Goal: Transaction & Acquisition: Obtain resource

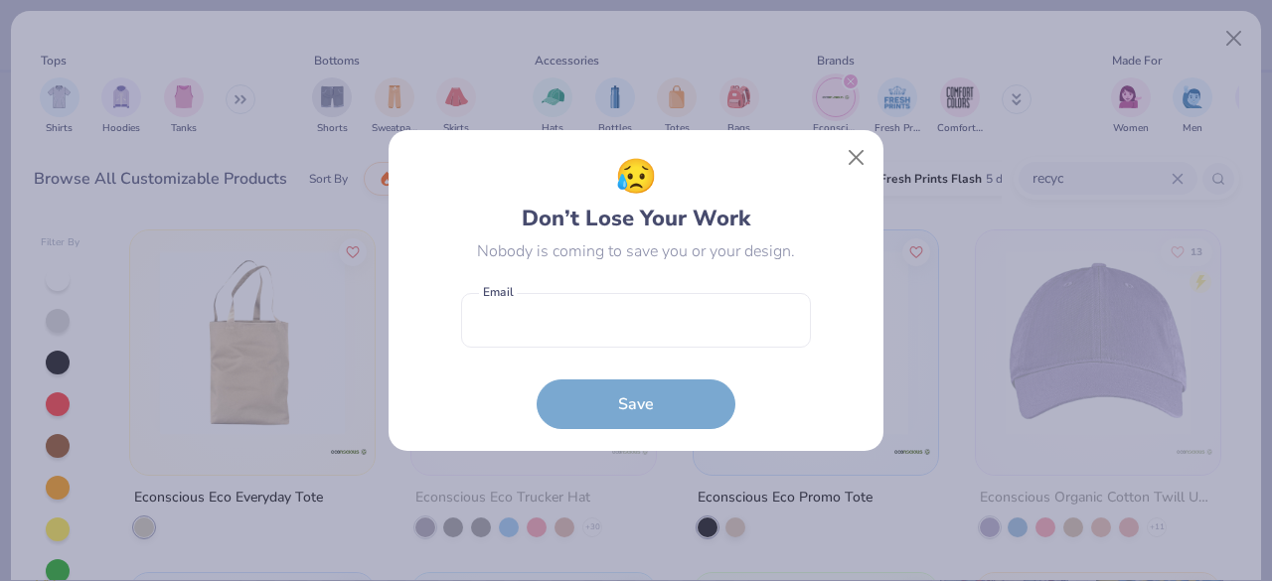
scroll to position [533, 0]
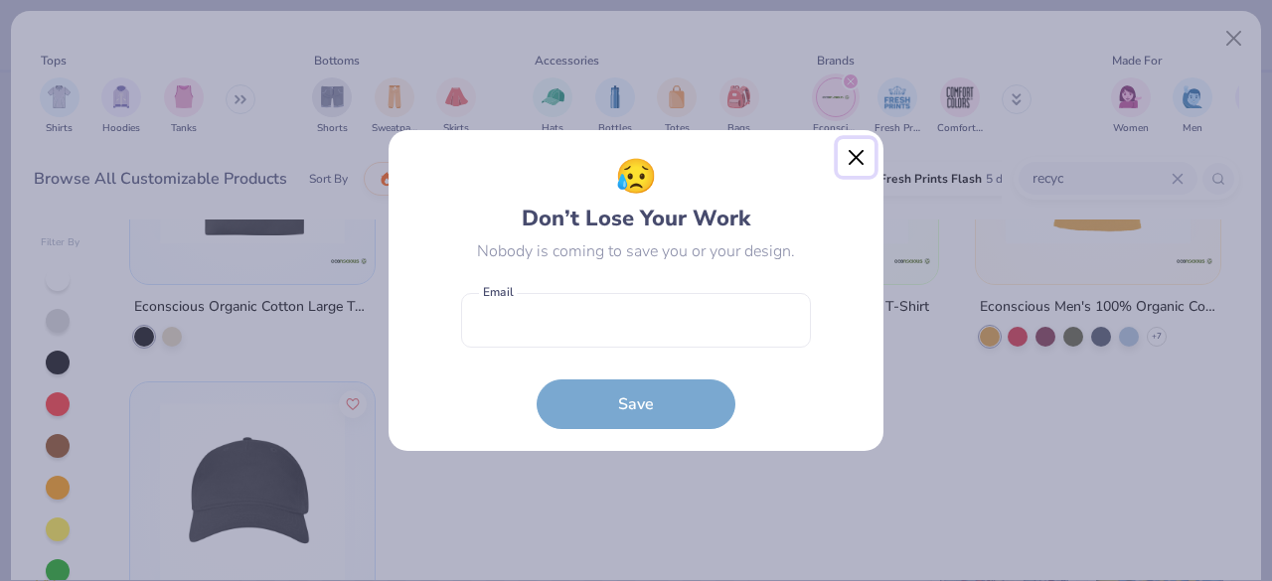
click at [854, 151] on button "Close" at bounding box center [856, 158] width 38 height 38
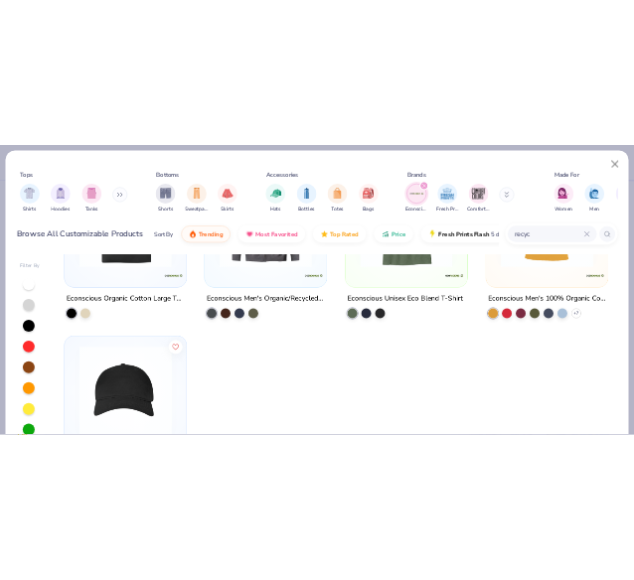
scroll to position [140, 0]
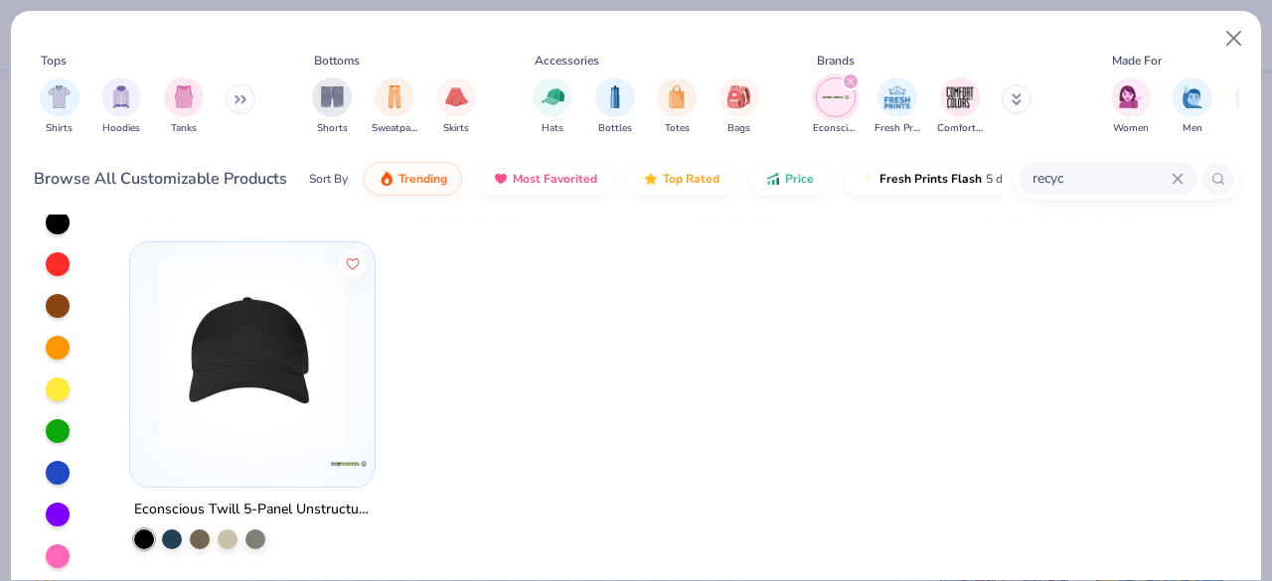
click at [268, 382] on img at bounding box center [252, 353] width 205 height 185
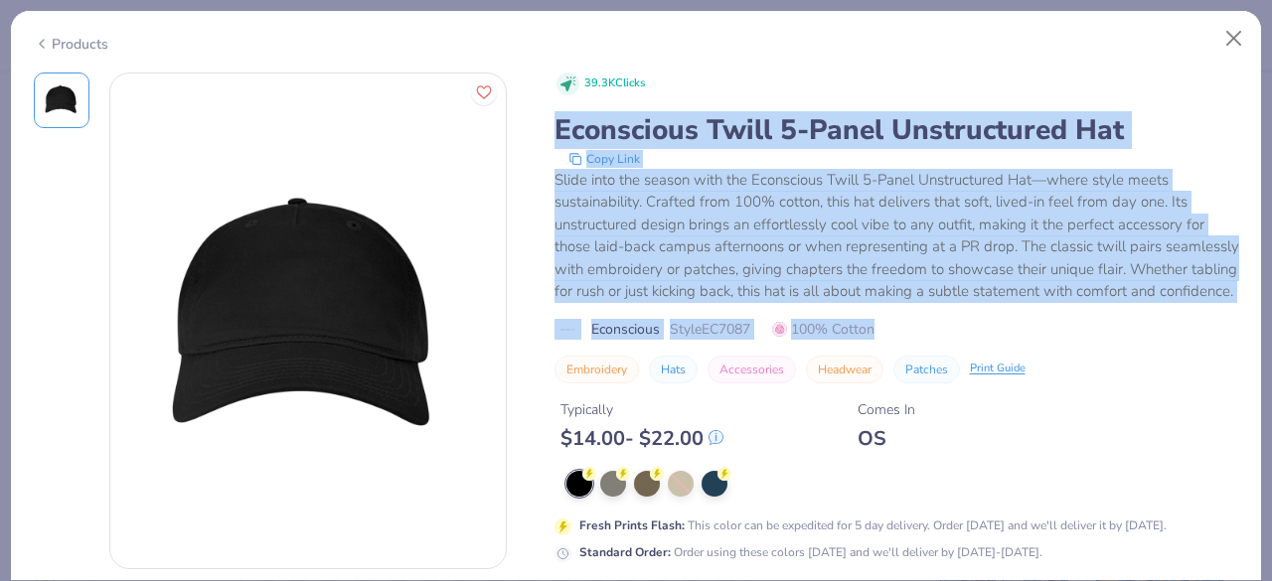
drag, startPoint x: 551, startPoint y: 121, endPoint x: 876, endPoint y: 347, distance: 395.4
click at [876, 347] on div "39.3K Clicks Econscious Twill 5-Panel Unstructured Hat Copy Link Slide into the…" at bounding box center [636, 472] width 1205 height 798
copy div "Econscious Twill 5-Panel Unstructured Hat Copy Link Slide into the season with …"
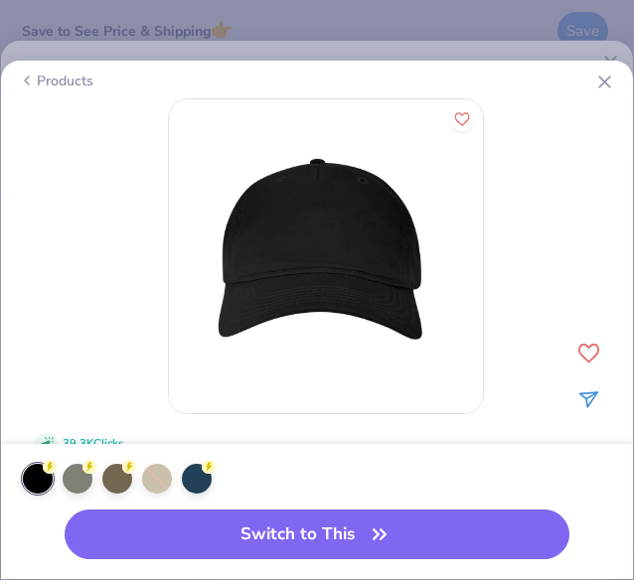
click at [600, 81] on icon at bounding box center [604, 82] width 21 height 21
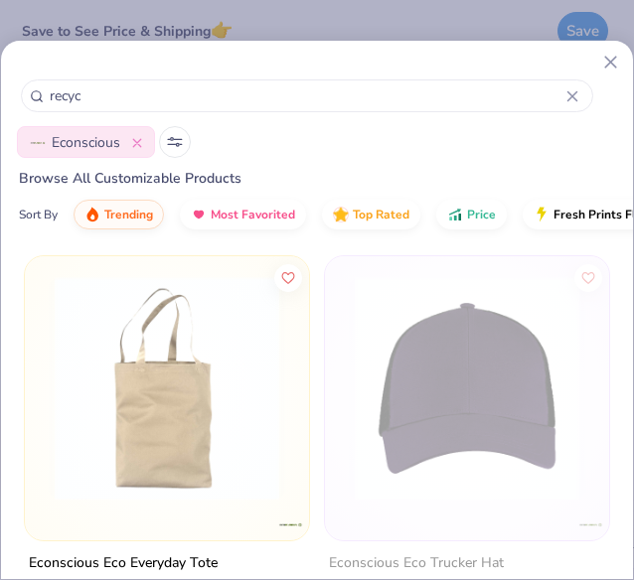
click at [610, 61] on line at bounding box center [610, 62] width 11 height 11
